Goal: Use online tool/utility: Utilize a website feature to perform a specific function

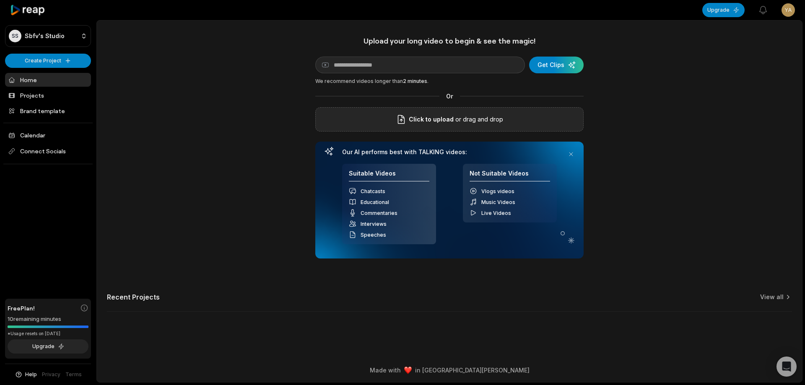
click at [455, 116] on p "or drag and drop" at bounding box center [478, 119] width 49 height 10
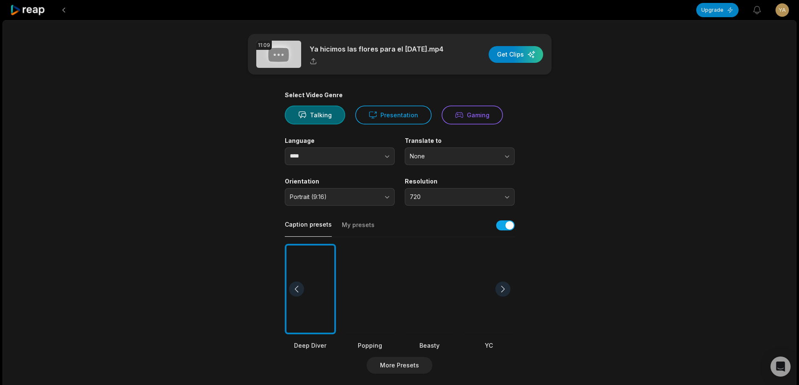
click at [422, 302] on div at bounding box center [429, 289] width 51 height 91
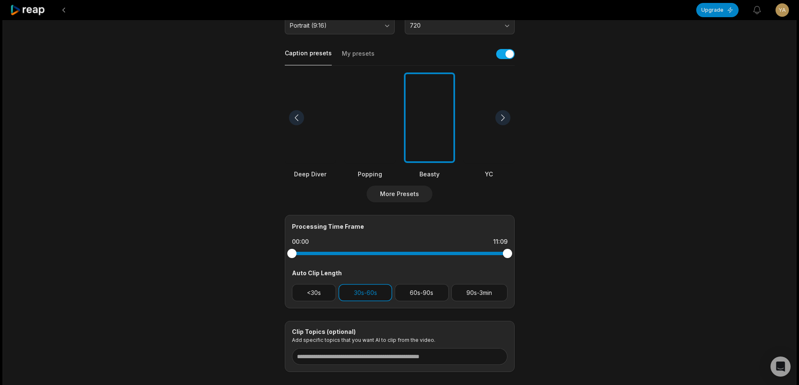
scroll to position [223, 0]
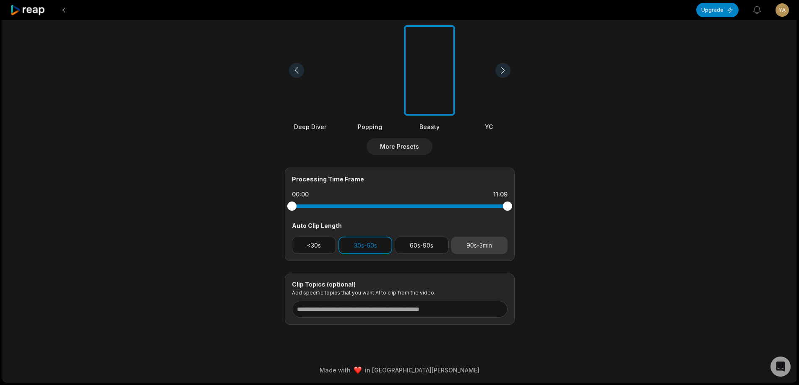
click at [469, 245] on button "90s-3min" at bounding box center [479, 245] width 56 height 17
click at [351, 242] on button "30s-60s" at bounding box center [365, 245] width 54 height 17
drag, startPoint x: 506, startPoint y: 210, endPoint x: 485, endPoint y: 210, distance: 21.4
click at [485, 210] on div at bounding box center [484, 206] width 9 height 9
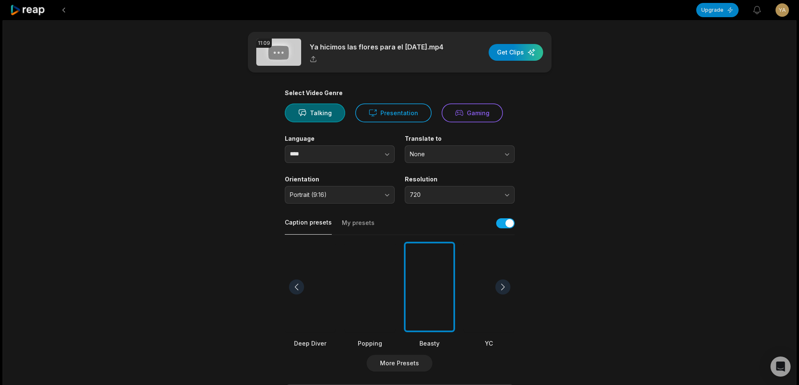
scroll to position [0, 0]
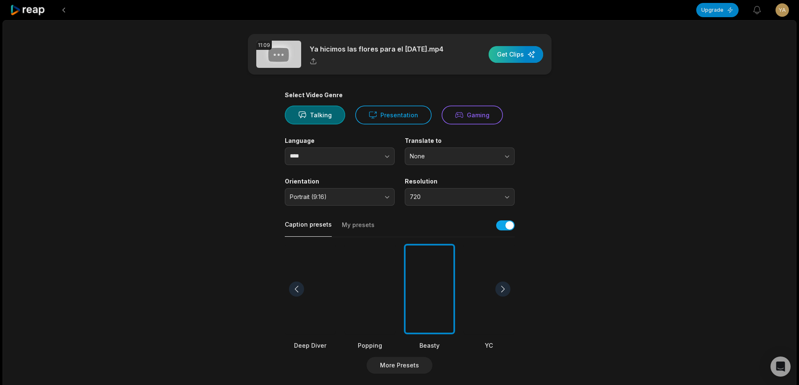
click at [521, 58] on div "button" at bounding box center [516, 54] width 55 height 17
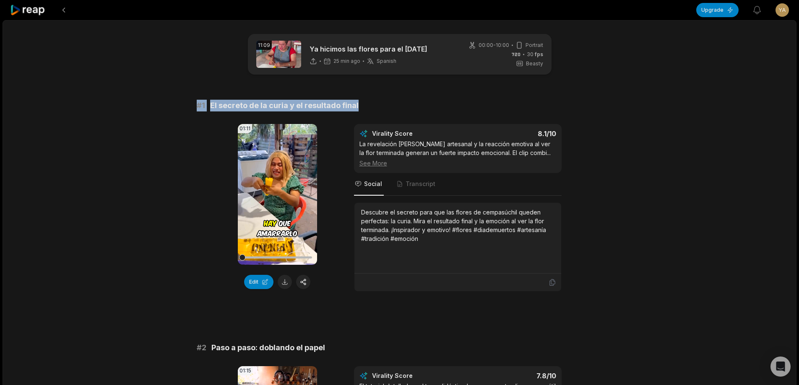
drag, startPoint x: 193, startPoint y: 106, endPoint x: 390, endPoint y: 106, distance: 197.1
